Goal: Information Seeking & Learning: Learn about a topic

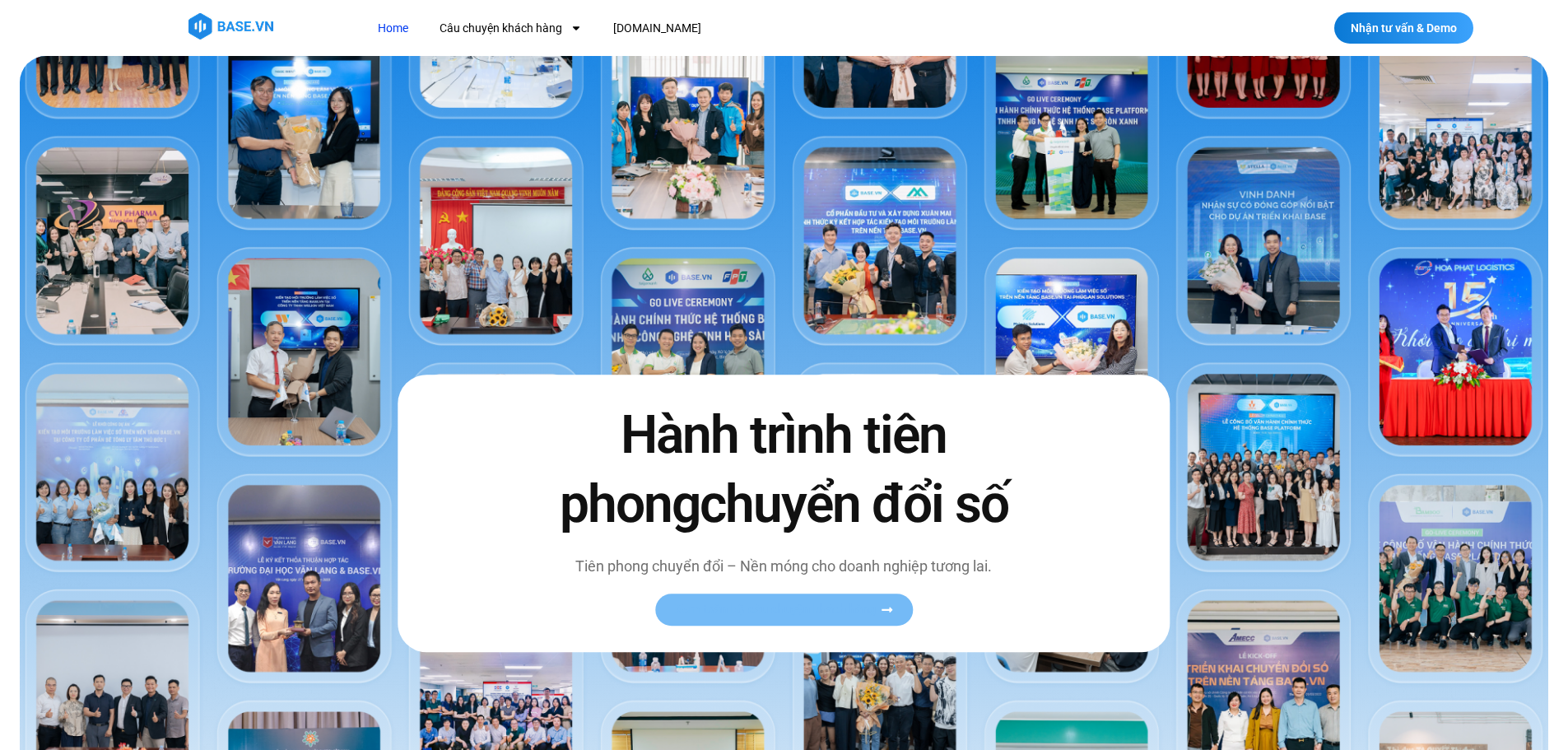
click at [789, 605] on span "Xem toàn bộ câu chuyện khách hàng" at bounding box center [775, 609] width 202 height 12
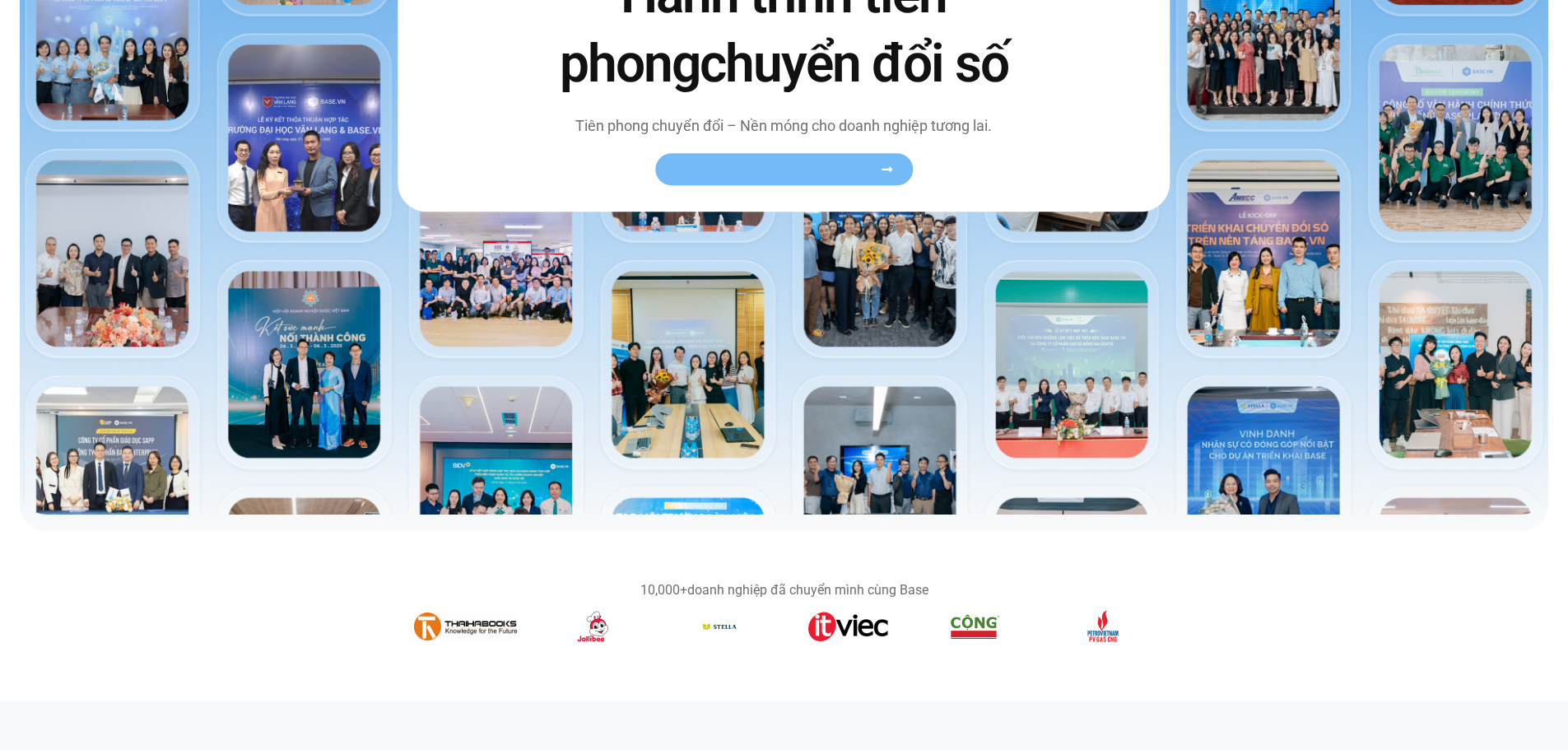
scroll to position [137, 0]
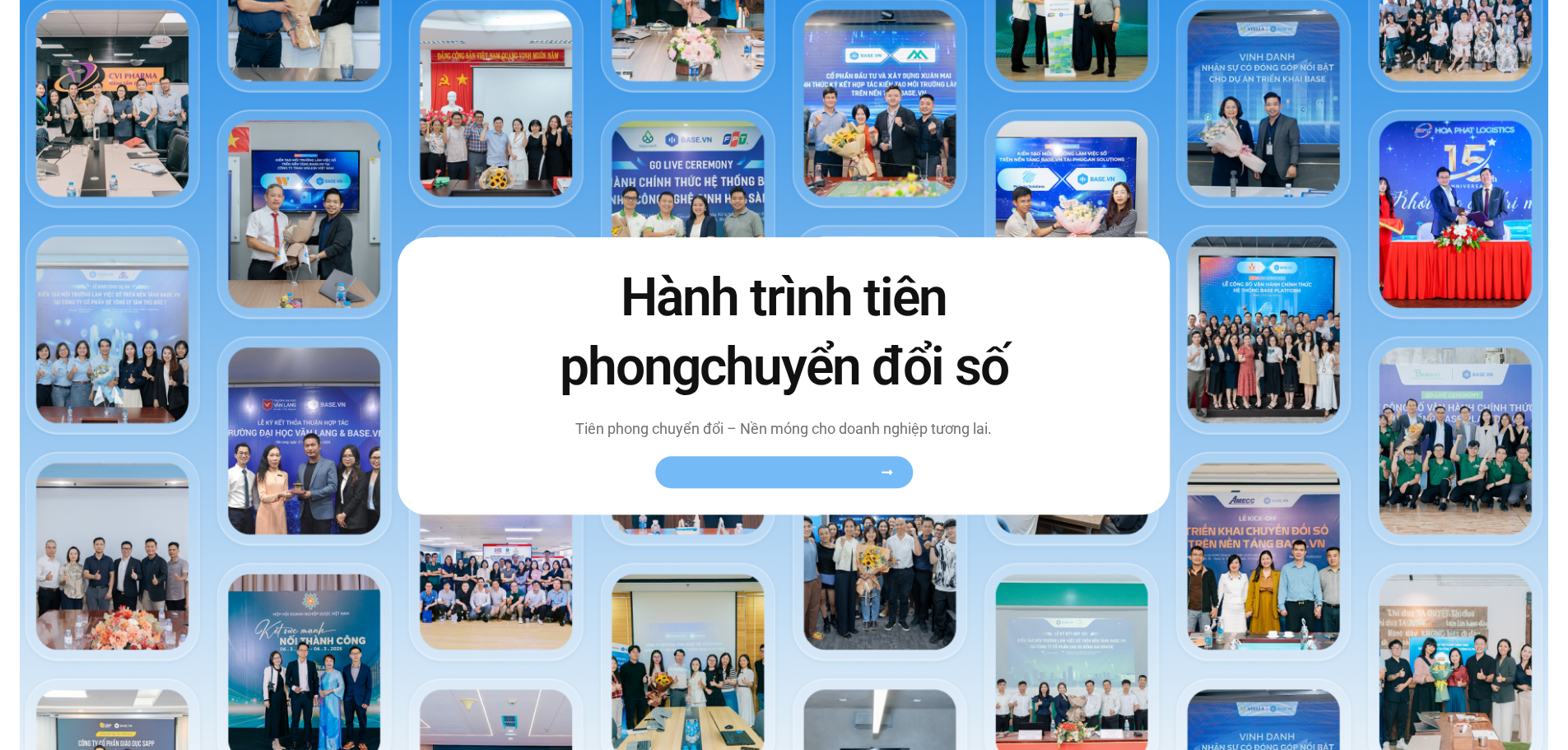
click at [824, 474] on span "Xem toàn bộ câu chuyện khách hàng" at bounding box center [775, 472] width 202 height 12
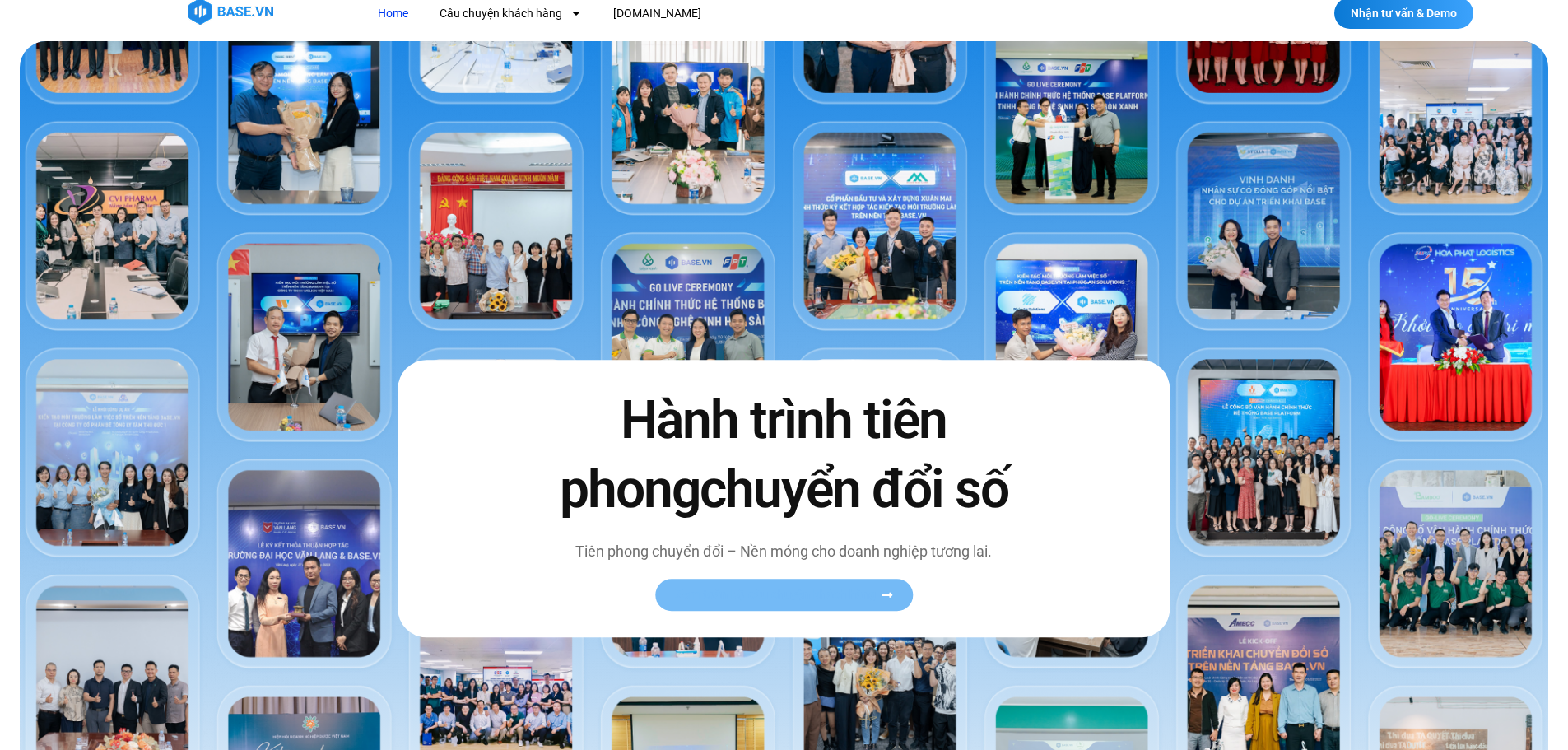
scroll to position [0, 0]
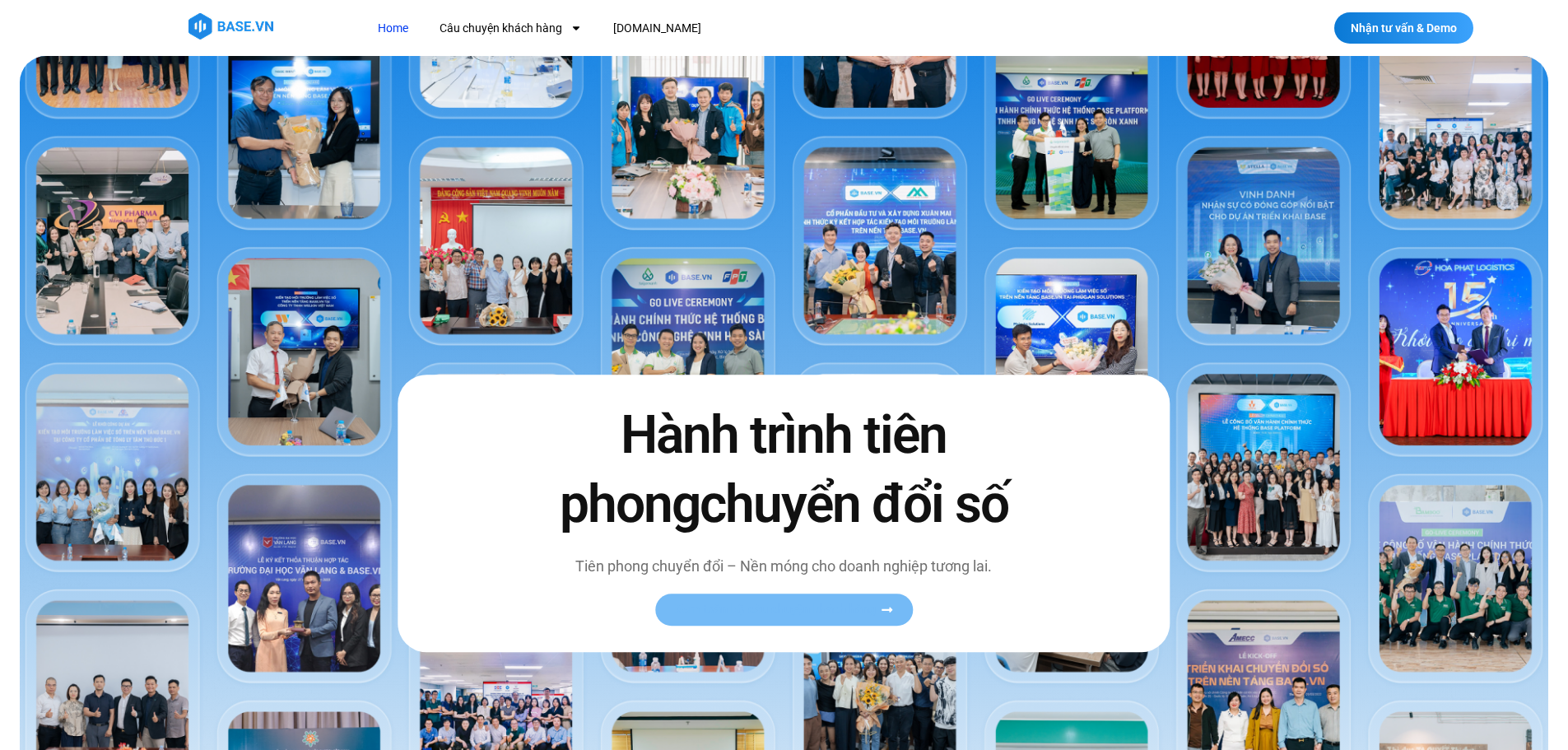
click at [775, 617] on link "Xem toàn bộ câu chuyện khách hàng" at bounding box center [784, 609] width 258 height 32
click at [849, 614] on span "Xem toàn bộ câu chuyện khách hàng" at bounding box center [775, 609] width 202 height 12
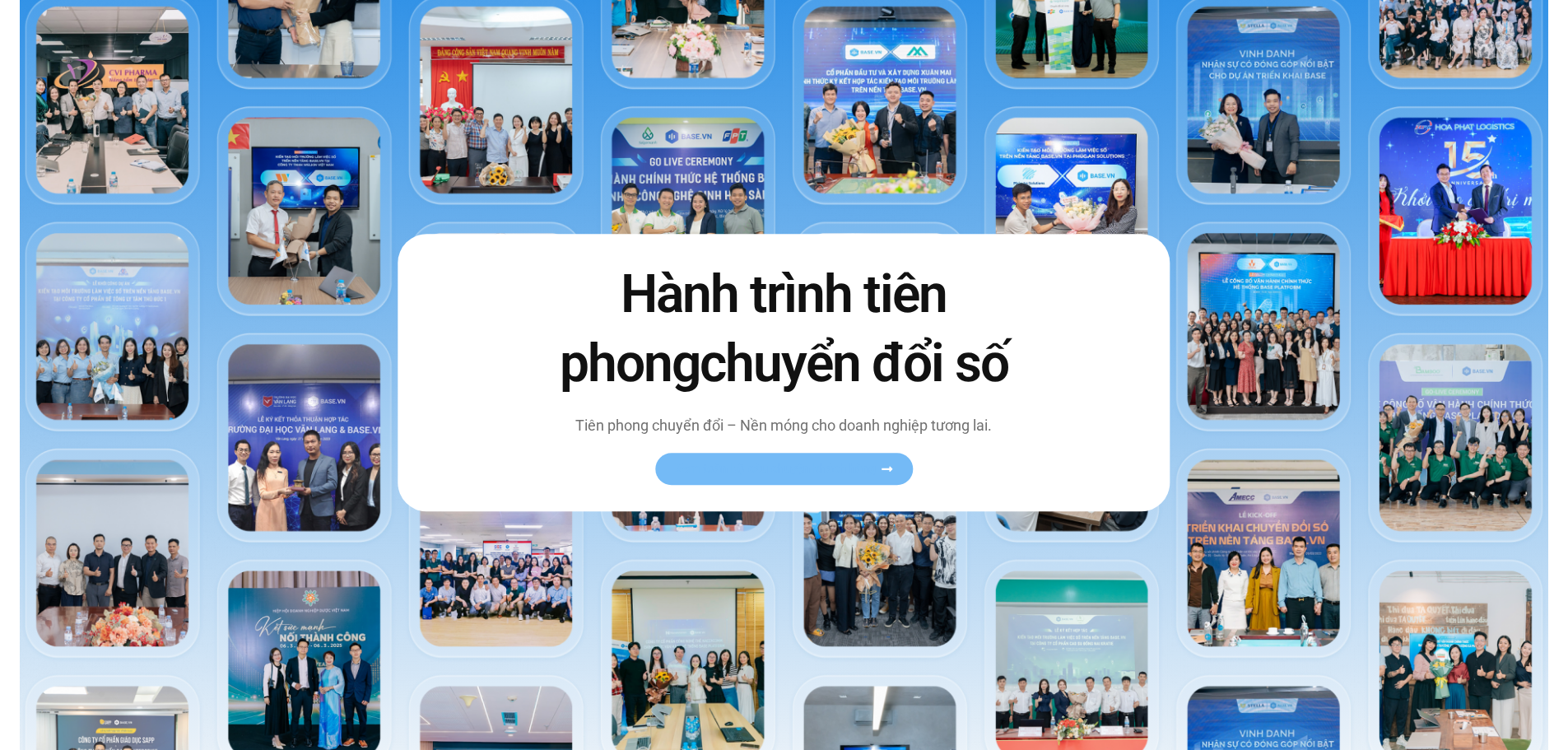
scroll to position [137, 0]
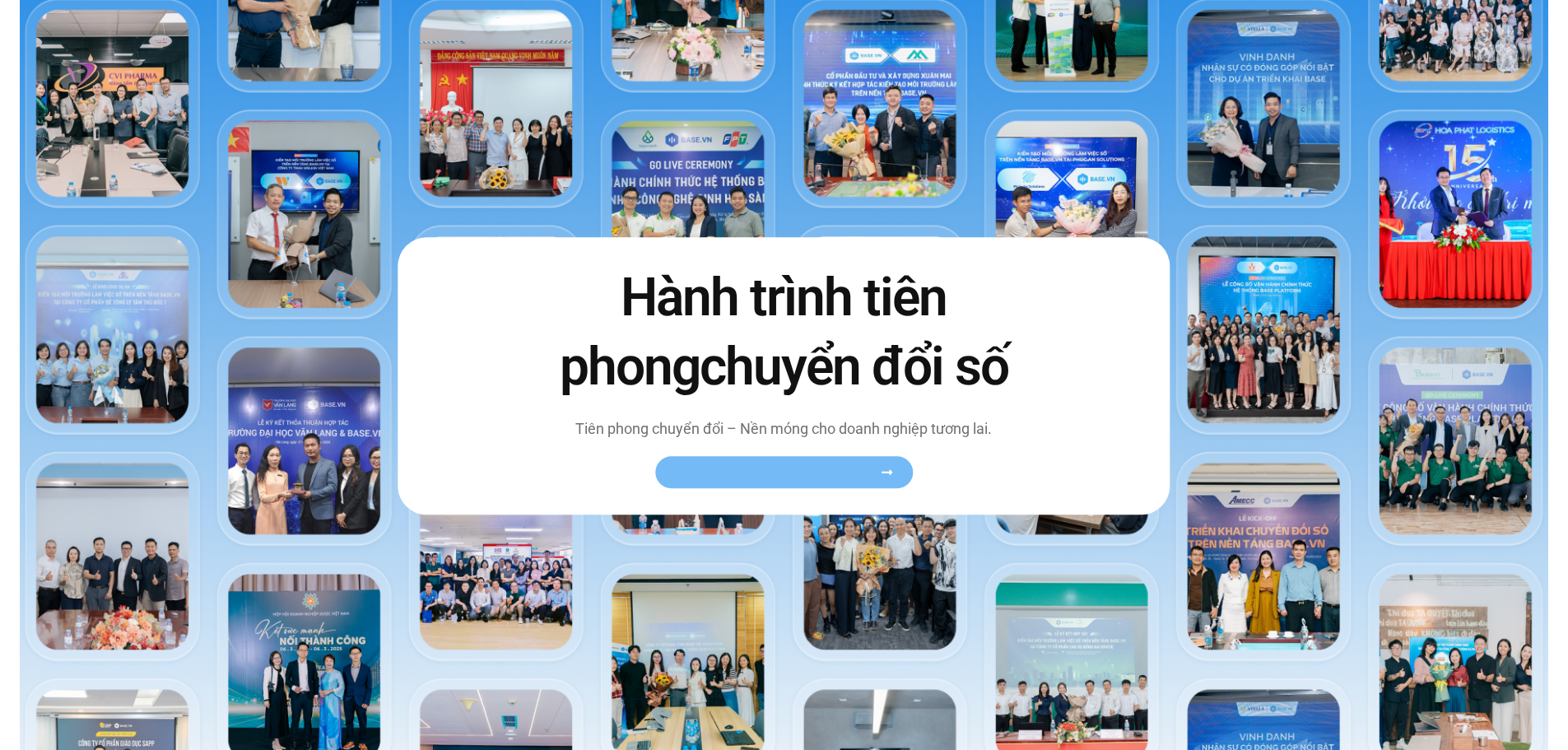
click at [884, 476] on icon at bounding box center [887, 472] width 12 height 12
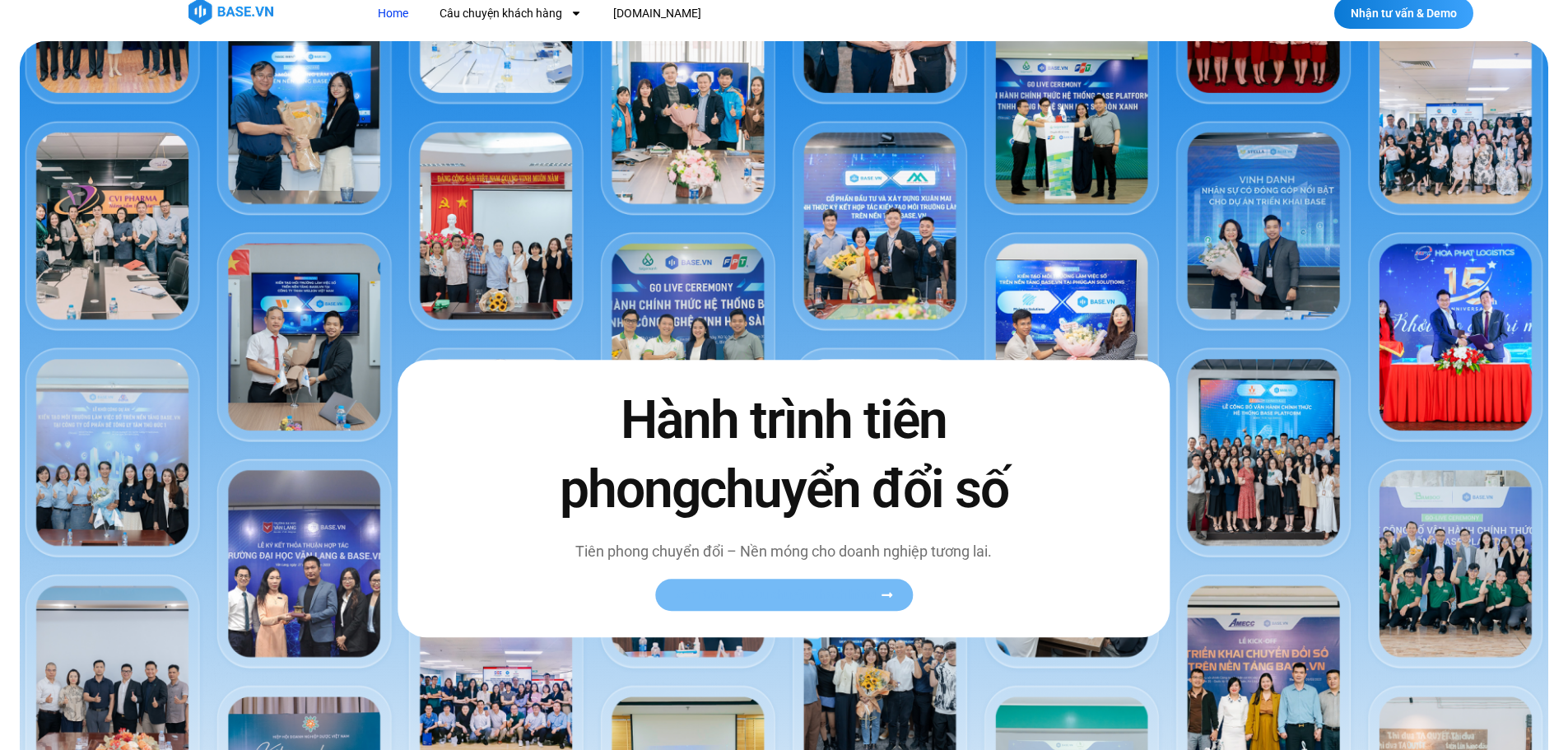
scroll to position [0, 0]
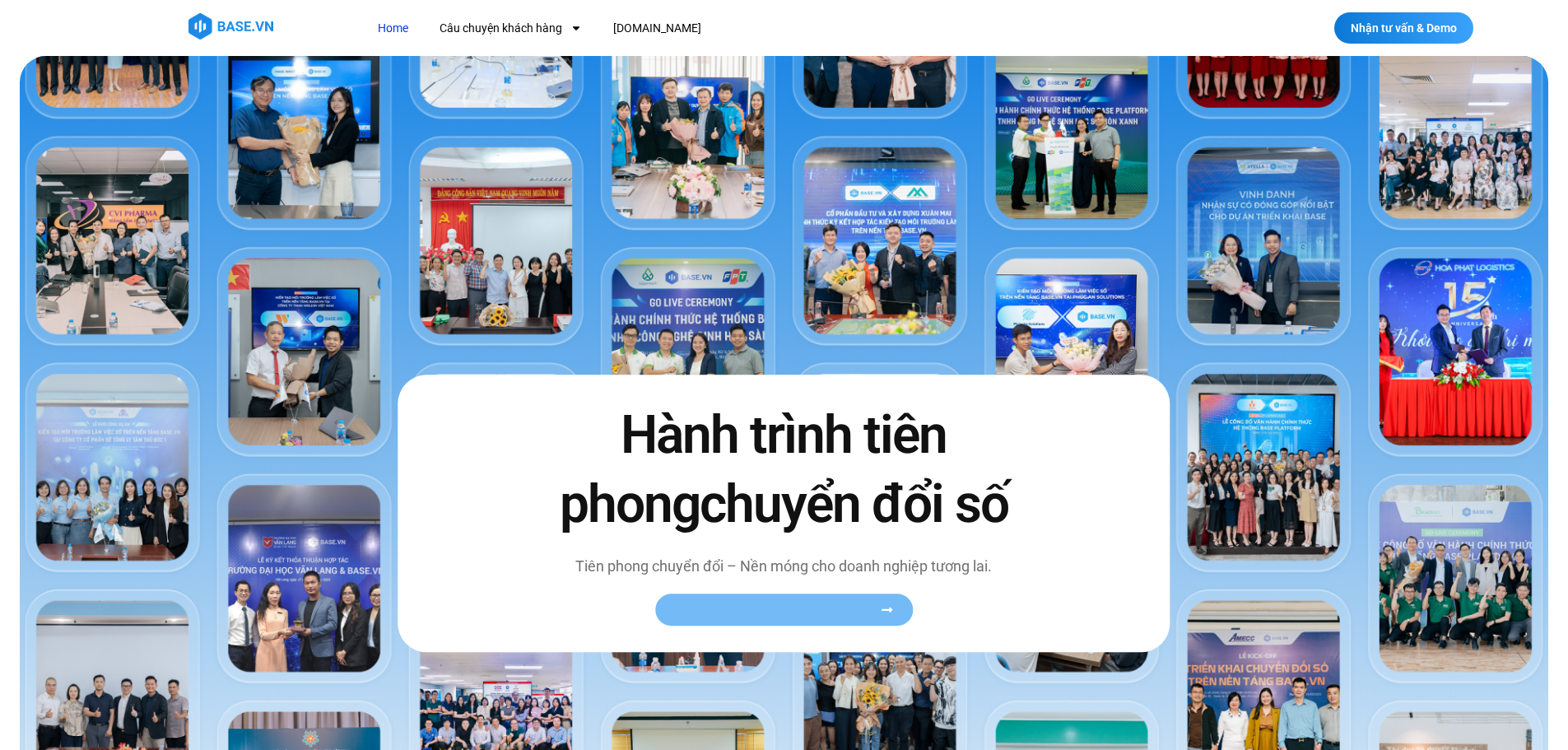
click at [872, 604] on span "Xem toàn bộ câu chuyện khách hàng" at bounding box center [775, 609] width 202 height 12
click at [876, 610] on span "Xem toàn bộ câu chuyện khách hàng" at bounding box center [775, 609] width 202 height 12
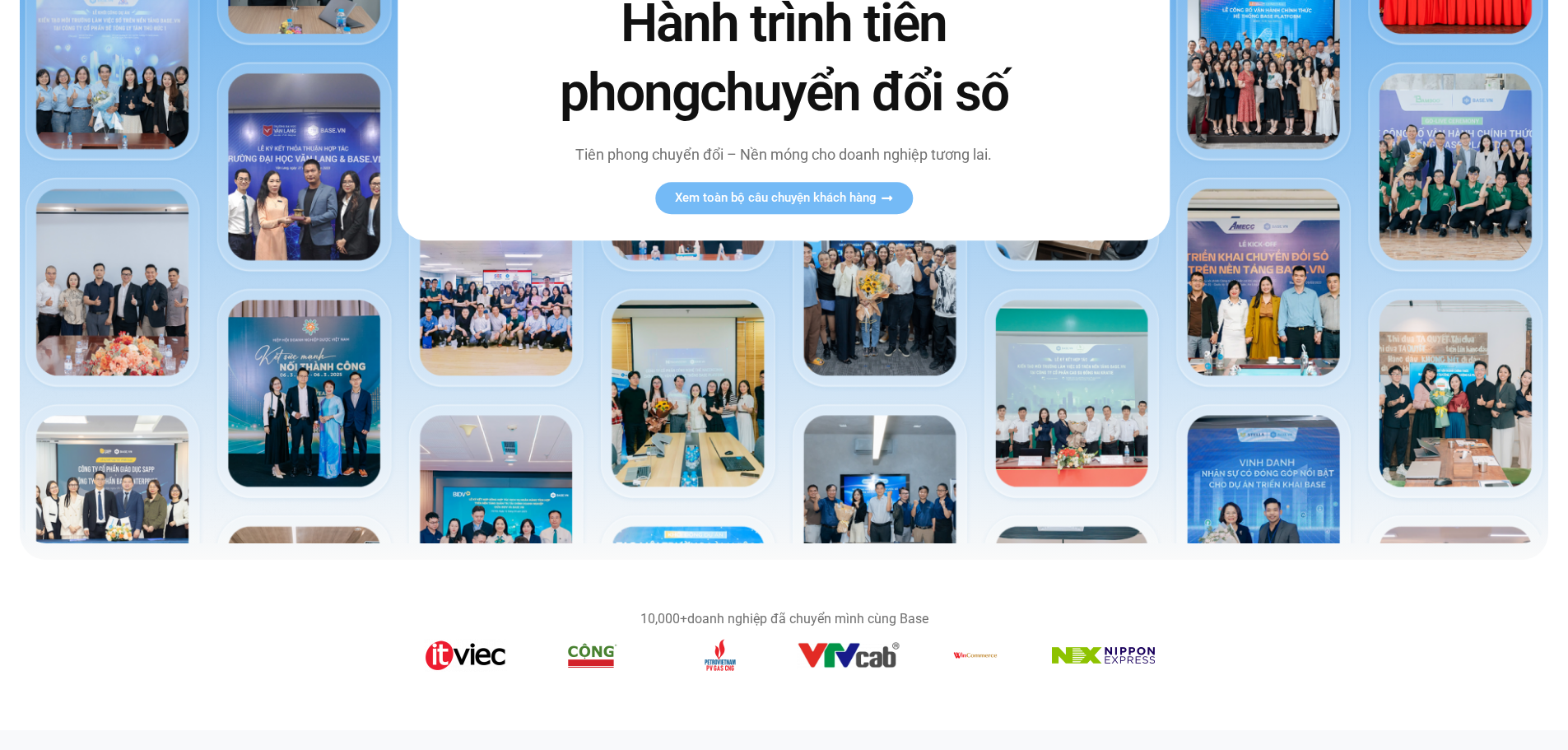
click at [819, 450] on img at bounding box center [784, 94] width 1528 height 900
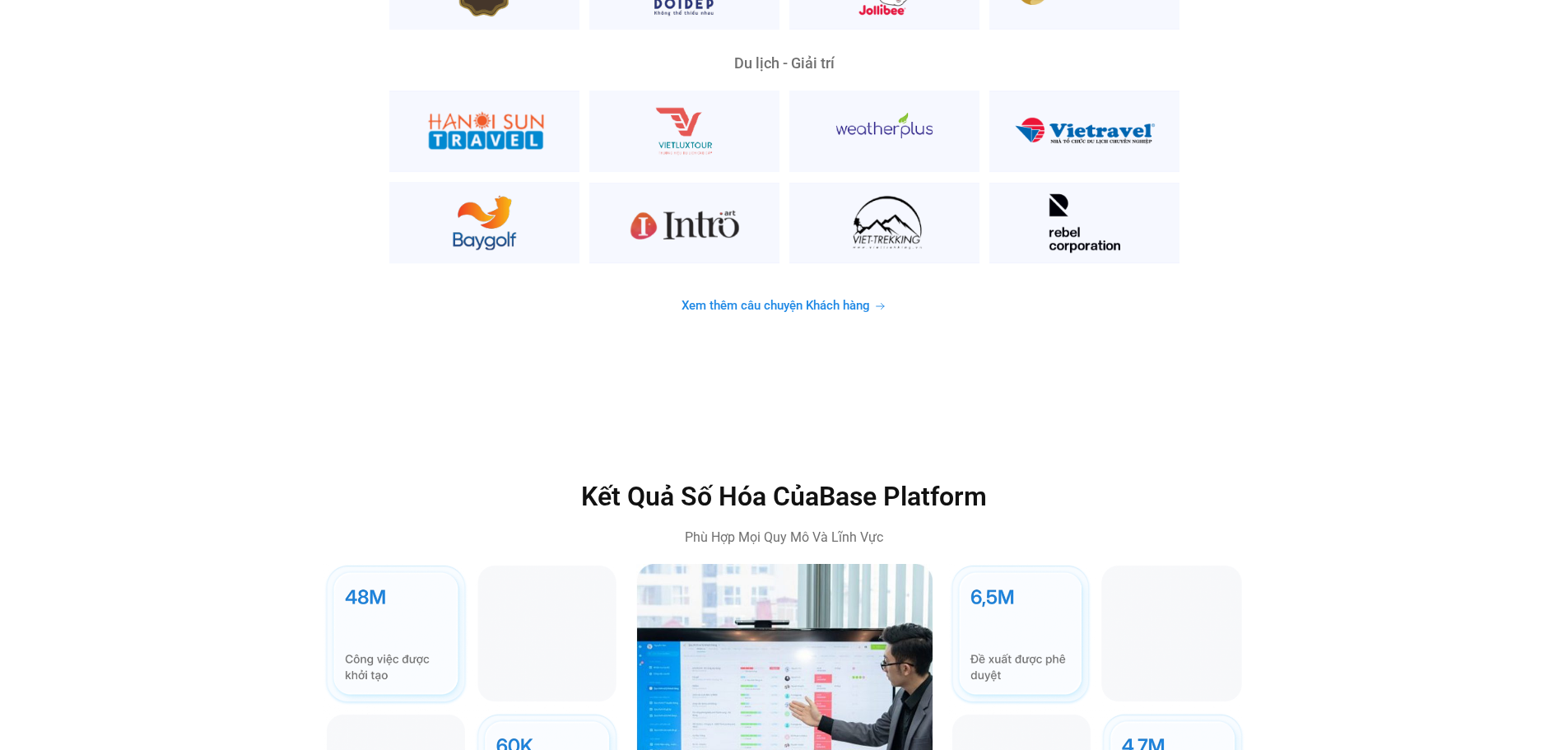
scroll to position [4432, 0]
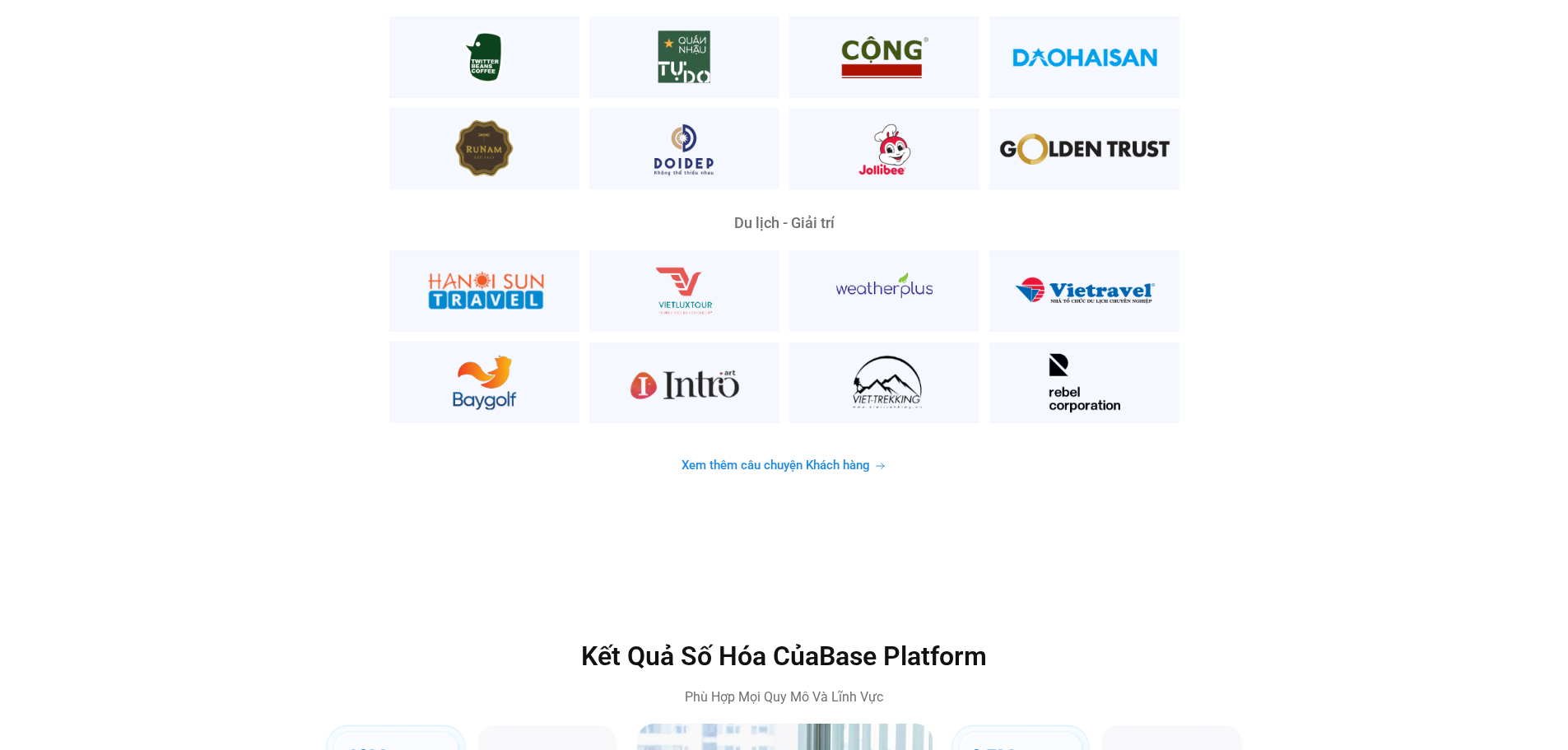
click at [784, 460] on span "Xem thêm câu chuyện Khách hàng" at bounding box center [775, 466] width 189 height 12
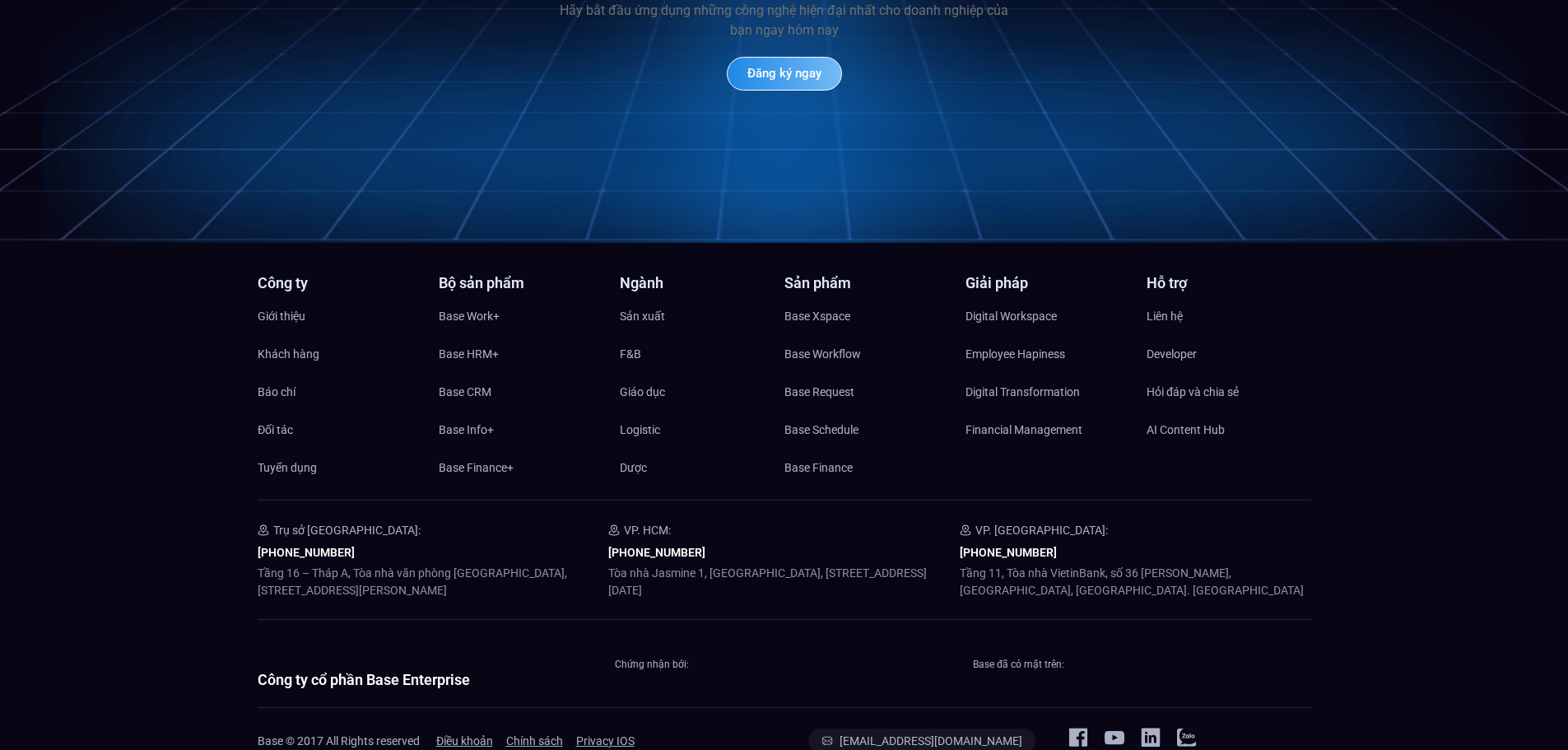
scroll to position [7993, 0]
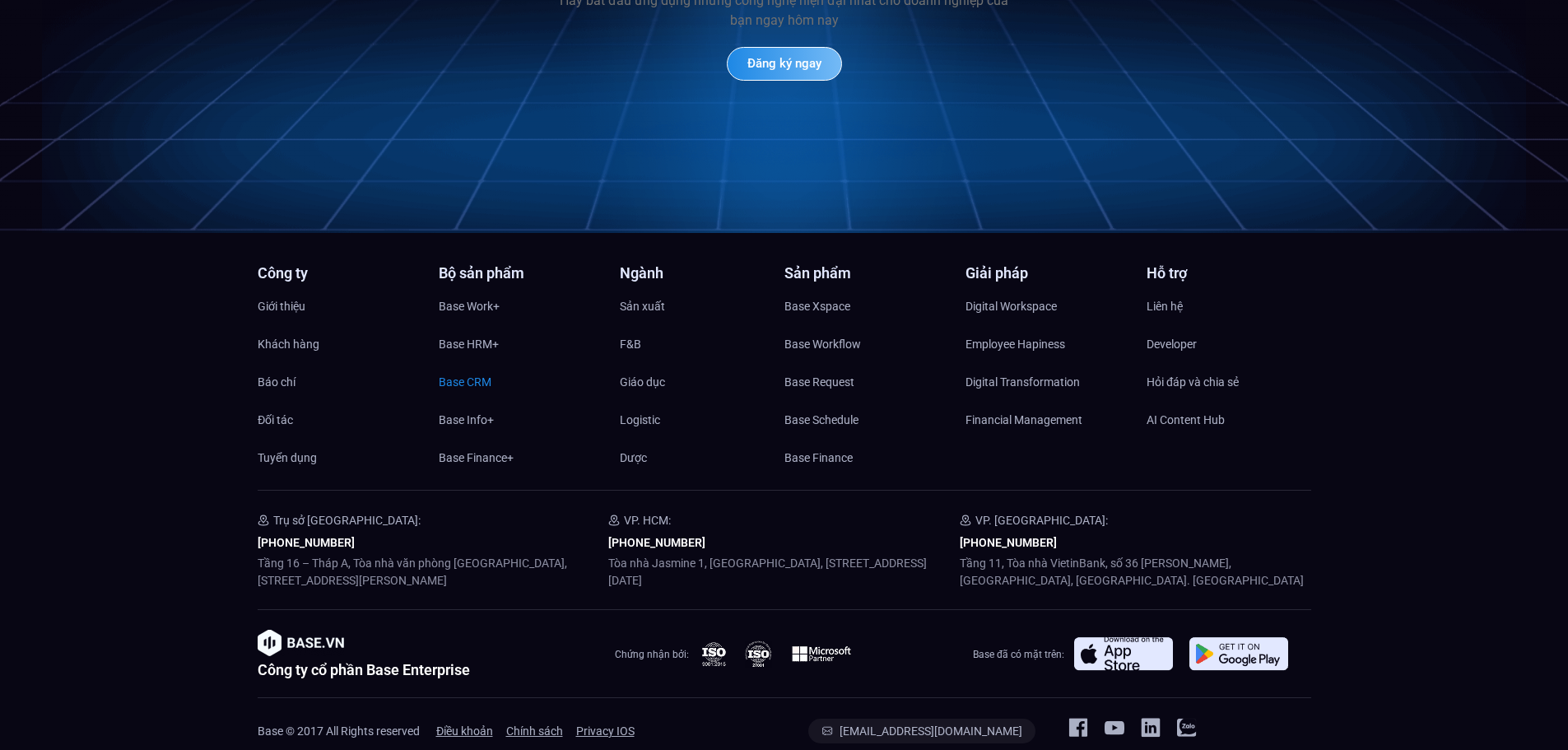
click at [469, 370] on span "Base CRM" at bounding box center [465, 382] width 52 height 25
click at [476, 332] on span "Base HRM+" at bounding box center [469, 344] width 60 height 25
